Goal: Task Accomplishment & Management: Manage account settings

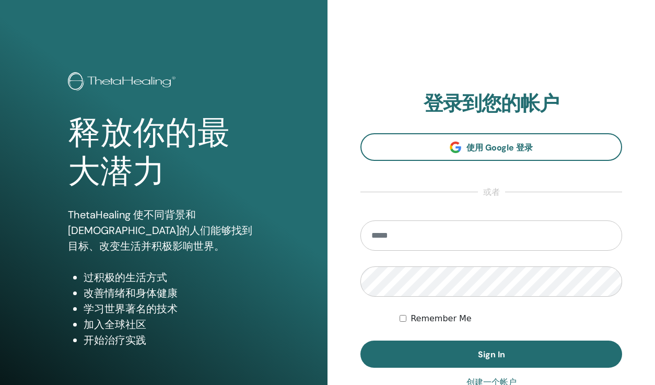
click at [425, 243] on input "email" at bounding box center [491, 235] width 262 height 30
type input "**********"
click at [360, 340] on button "Sign In" at bounding box center [491, 353] width 262 height 27
